Goal: Information Seeking & Learning: Check status

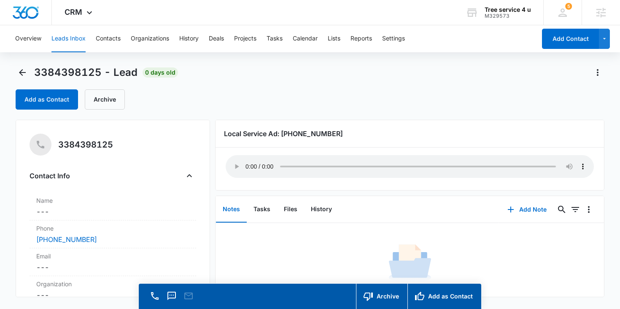
scroll to position [27, 0]
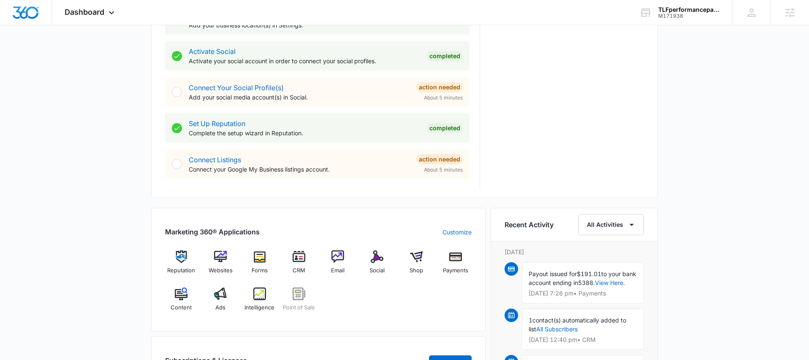
scroll to position [396, 0]
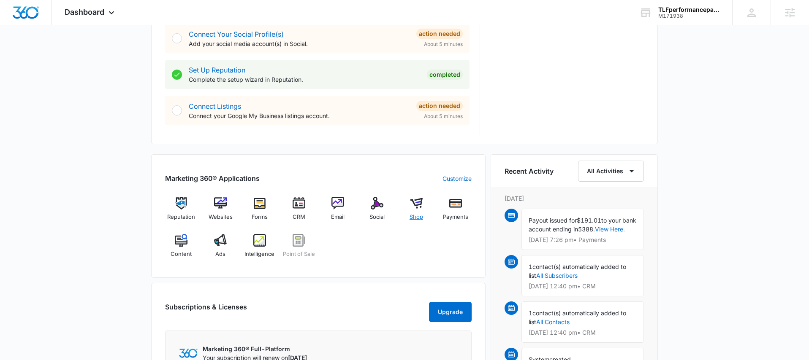
click at [416, 200] on img at bounding box center [416, 203] width 13 height 13
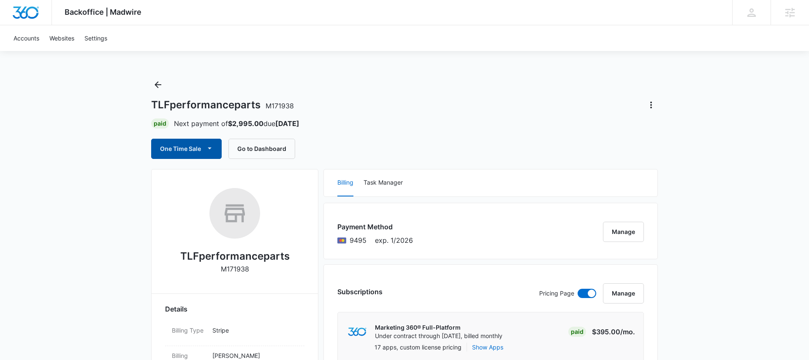
click at [211, 150] on icon "button" at bounding box center [209, 148] width 9 height 9
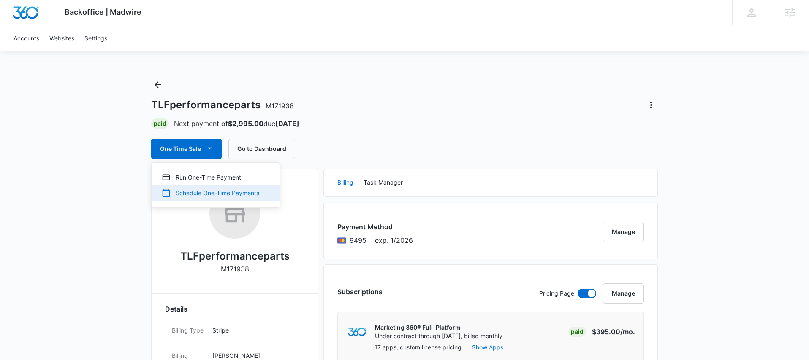
click at [209, 191] on div "Schedule One-Time Payments" at bounding box center [210, 193] width 97 height 9
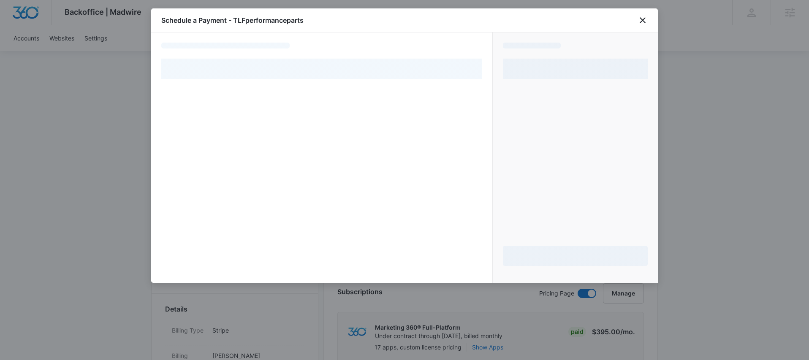
select select "pm_1PqxHiA4n8RTgNjUypgmvEcf"
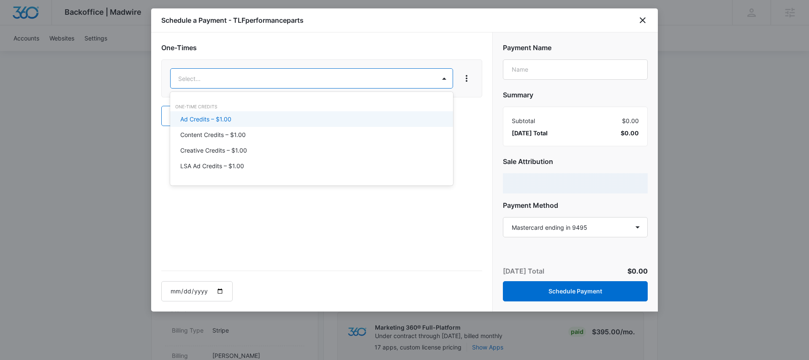
click at [243, 119] on div "Ad Credits – $1.00" at bounding box center [310, 119] width 261 height 9
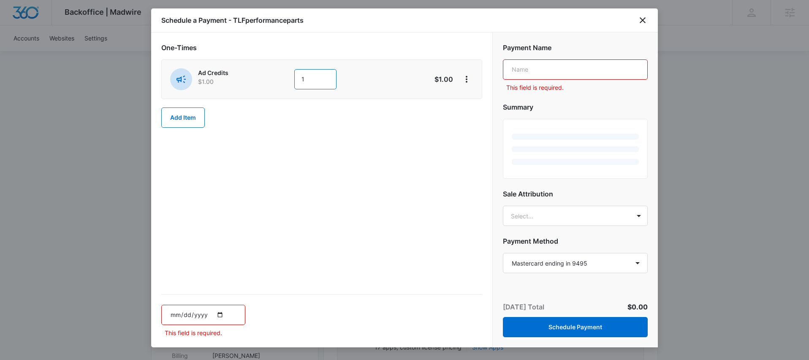
click at [312, 82] on input "1" at bounding box center [315, 79] width 42 height 20
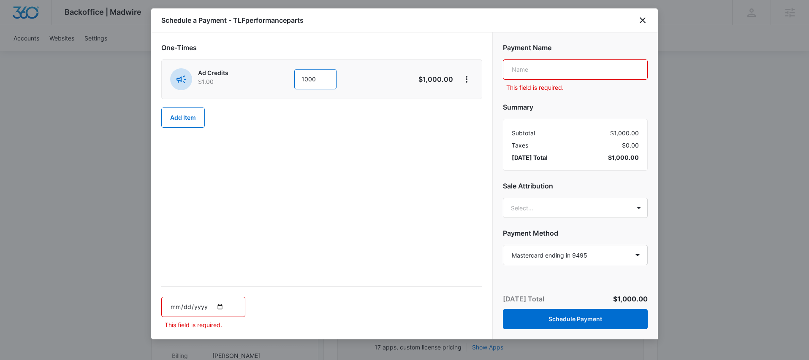
type input "1000"
click at [517, 73] on input "text" at bounding box center [575, 70] width 145 height 20
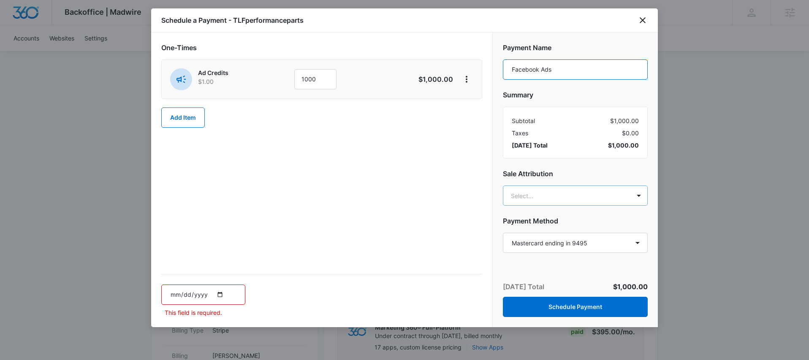
type input "Facebook Ads"
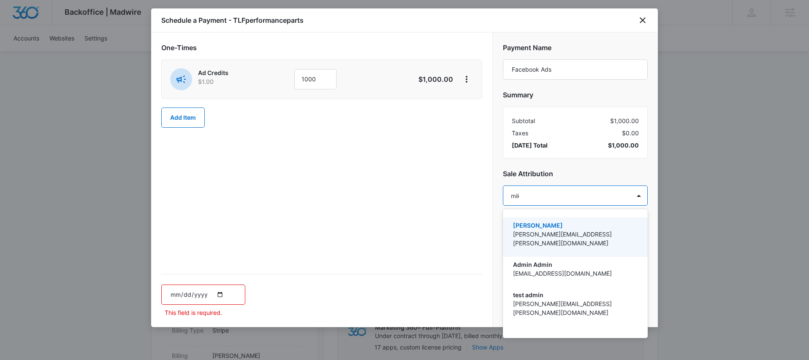
type input "[PERSON_NAME]"
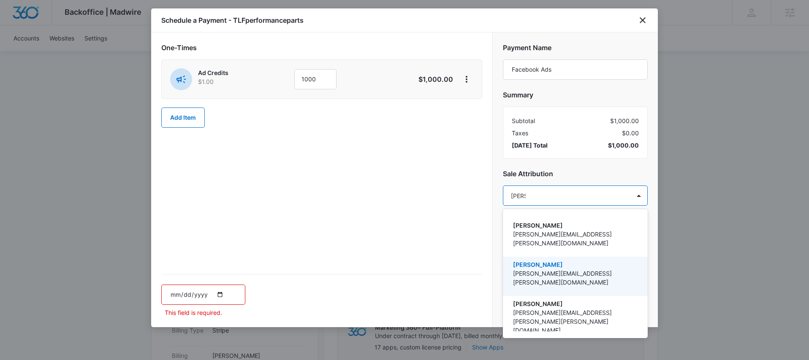
click at [523, 260] on p "[PERSON_NAME]" at bounding box center [574, 264] width 123 height 9
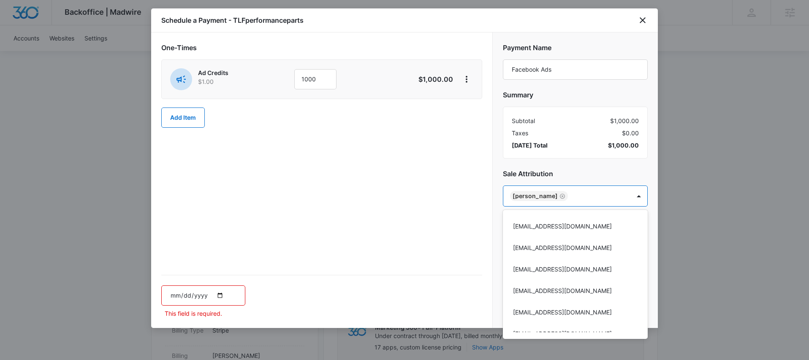
click at [461, 237] on div at bounding box center [404, 180] width 809 height 360
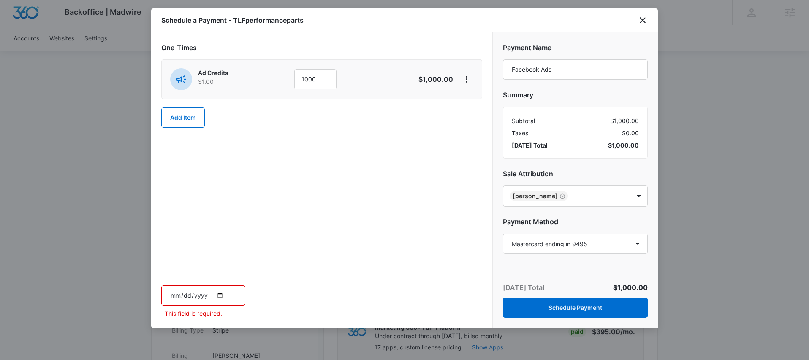
click at [221, 290] on input "date" at bounding box center [203, 296] width 84 height 20
click at [218, 294] on input "date" at bounding box center [203, 296] width 84 height 20
type input "[DATE]"
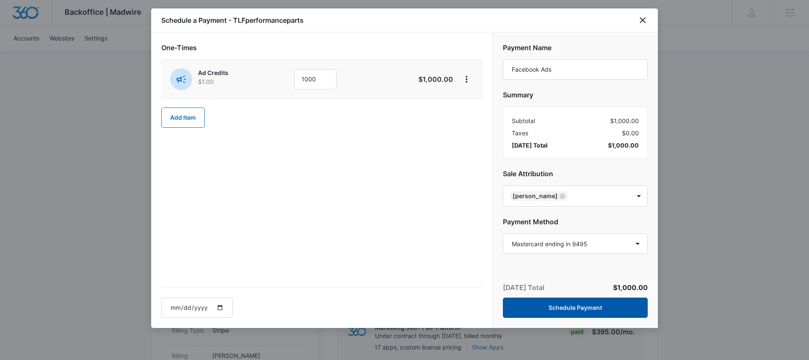
click at [591, 307] on button "Schedule Payment" at bounding box center [575, 308] width 145 height 20
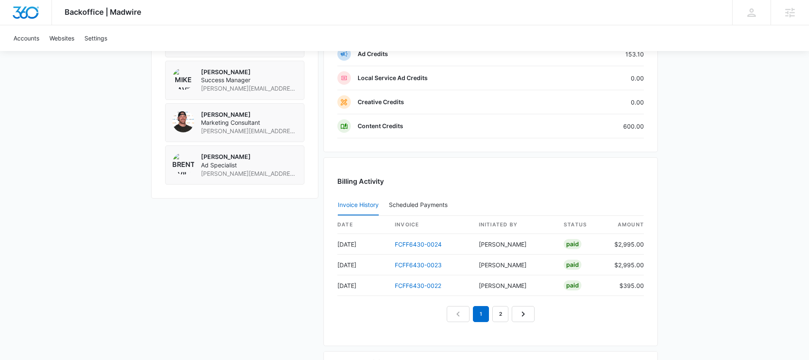
scroll to position [708, 0]
click at [499, 316] on link "2" at bounding box center [500, 314] width 16 height 16
click at [472, 314] on link "1" at bounding box center [471, 314] width 16 height 16
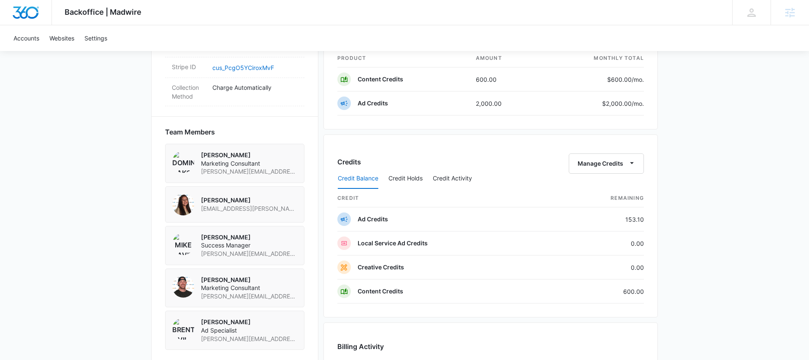
scroll to position [538, 0]
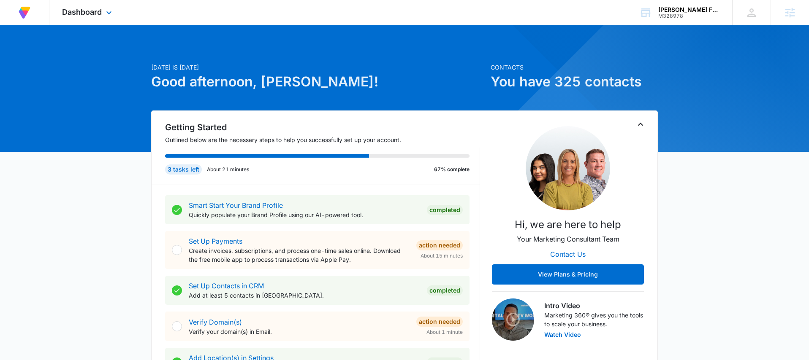
click at [102, 12] on div "Dashboard Apps Reputation Forms CRM Email Social POS Content Ads Intelligence F…" at bounding box center [87, 12] width 77 height 25
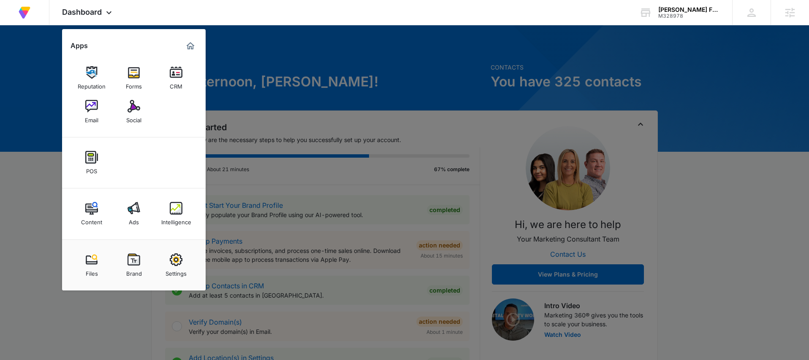
click at [181, 223] on div "Intelligence" at bounding box center [176, 220] width 30 height 11
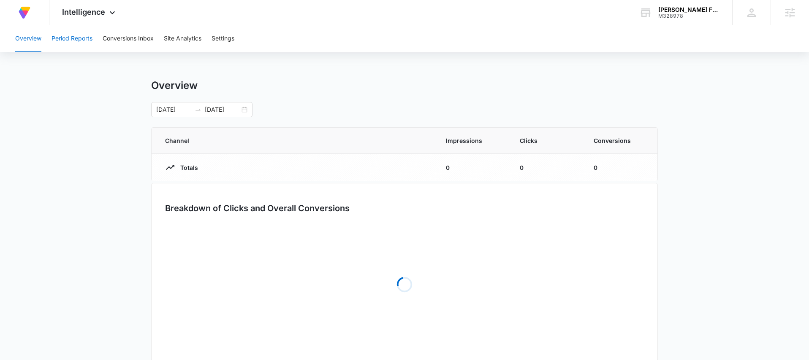
click at [85, 48] on button "Period Reports" at bounding box center [71, 38] width 41 height 27
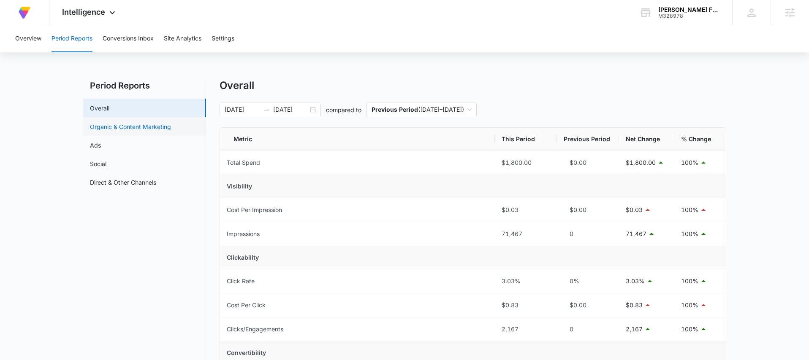
click at [171, 131] on link "Organic & Content Marketing" at bounding box center [130, 126] width 81 height 9
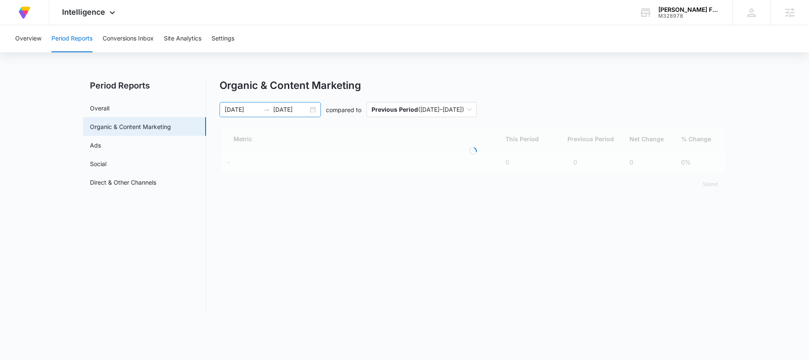
click at [310, 108] on div "03/29/2025 06/27/2025" at bounding box center [269, 109] width 101 height 15
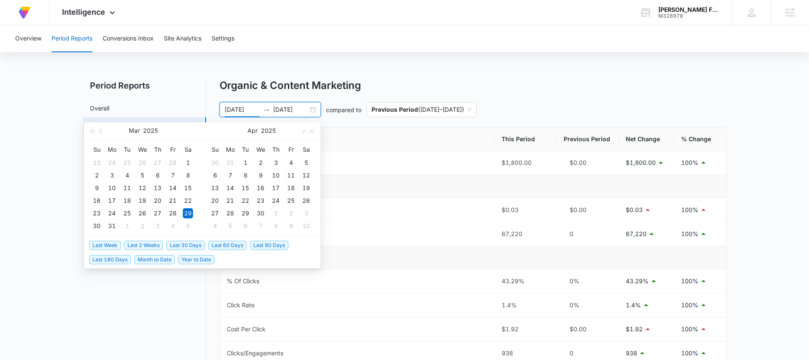
click at [192, 246] on span "Last 30 Days" at bounding box center [185, 245] width 38 height 9
type input "07/14/2025"
type input "08/13/2025"
